Goal: Information Seeking & Learning: Learn about a topic

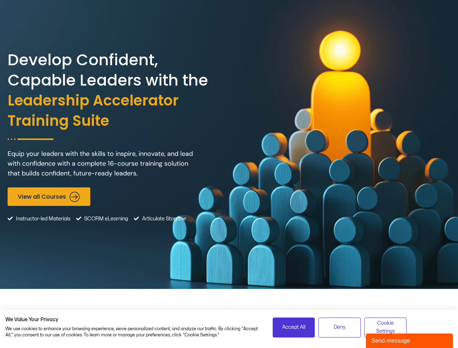
click at [229, 174] on div "Develop Confident, Capable Leaders with the Leadership Accelerator Training Sui…" at bounding box center [229, 144] width 443 height 289
click at [294, 328] on span "Accept All" at bounding box center [293, 328] width 23 height 8
click at [340, 328] on span "Deny" at bounding box center [340, 328] width 12 height 8
click at [386, 328] on span "The modern workplace requires leaders who are strategic, empathetic, and innova…" at bounding box center [229, 334] width 443 height 30
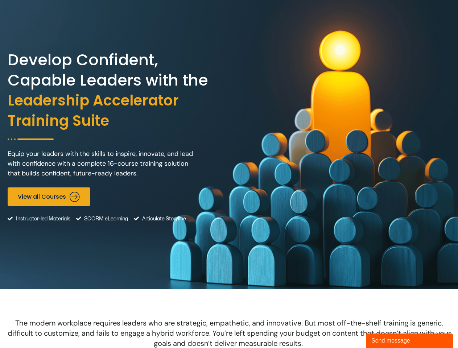
click at [410, 341] on div "Send message" at bounding box center [409, 341] width 76 height 9
